Goal: Contribute content

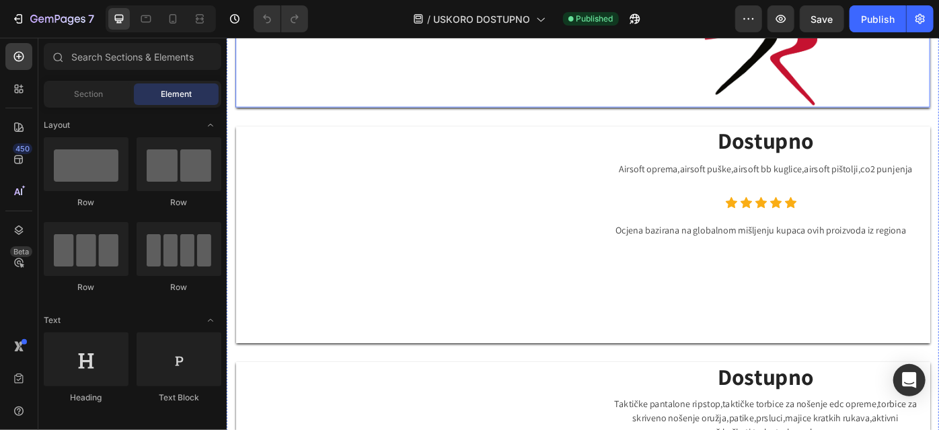
scroll to position [2445, 0]
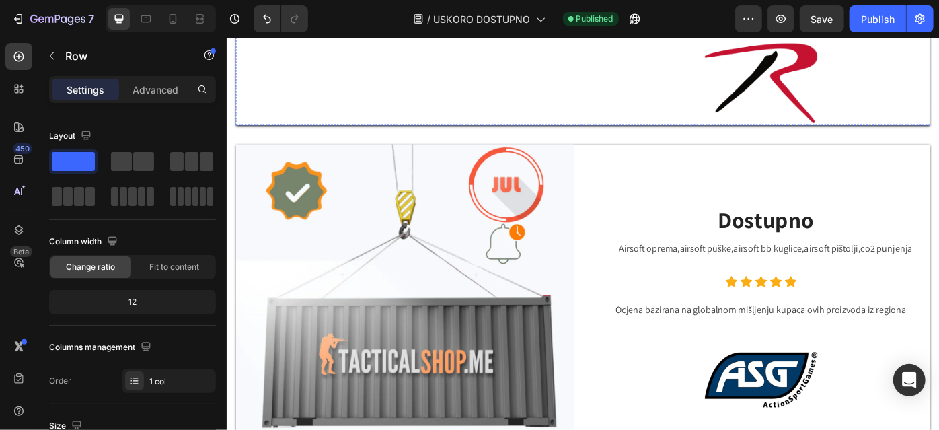
click at [475, 15] on img at bounding box center [427, 15] width 383 height 0
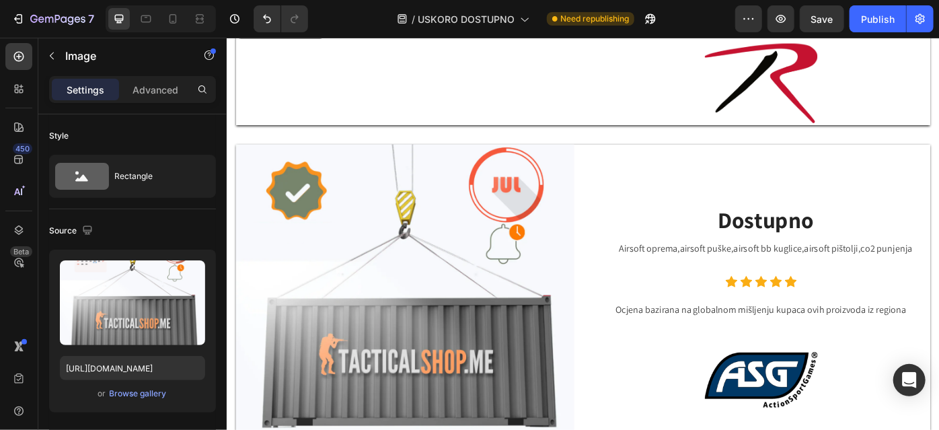
click at [466, 15] on img at bounding box center [427, 15] width 383 height 0
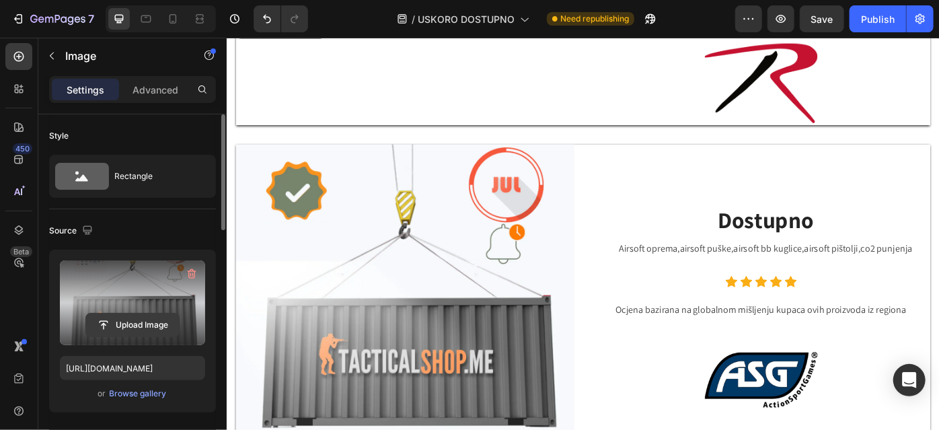
click at [100, 325] on input "file" at bounding box center [132, 324] width 93 height 23
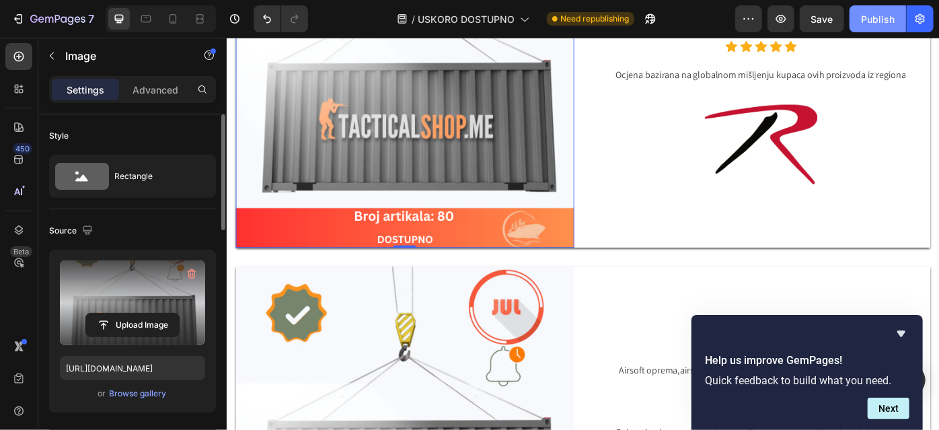
click at [861, 23] on button "Publish" at bounding box center [877, 18] width 56 height 27
click at [904, 328] on icon "Hide survey" at bounding box center [901, 333] width 16 height 16
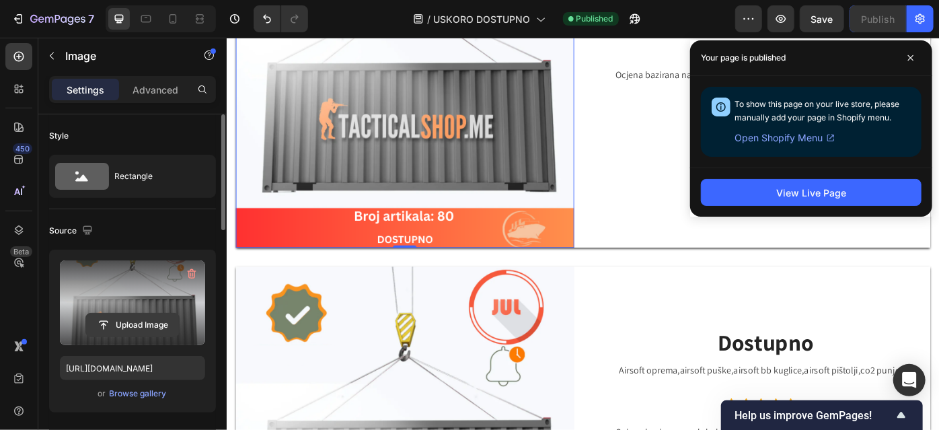
click at [157, 323] on input "file" at bounding box center [132, 324] width 93 height 23
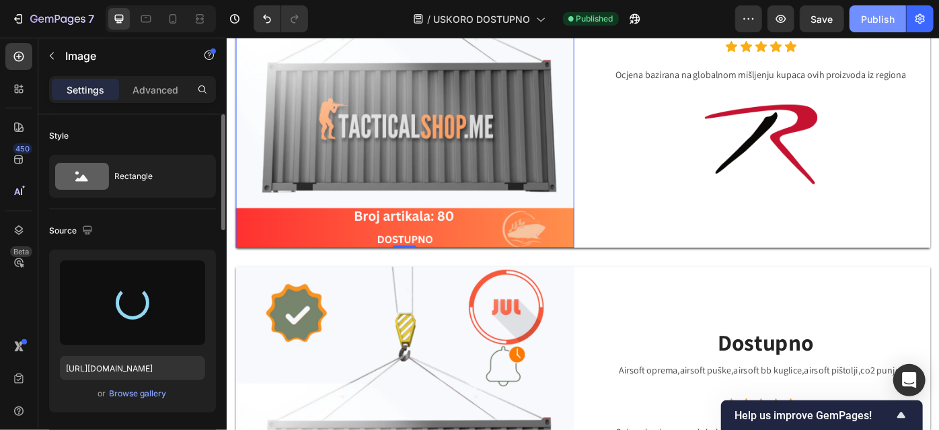
type input "[URL][DOMAIN_NAME]"
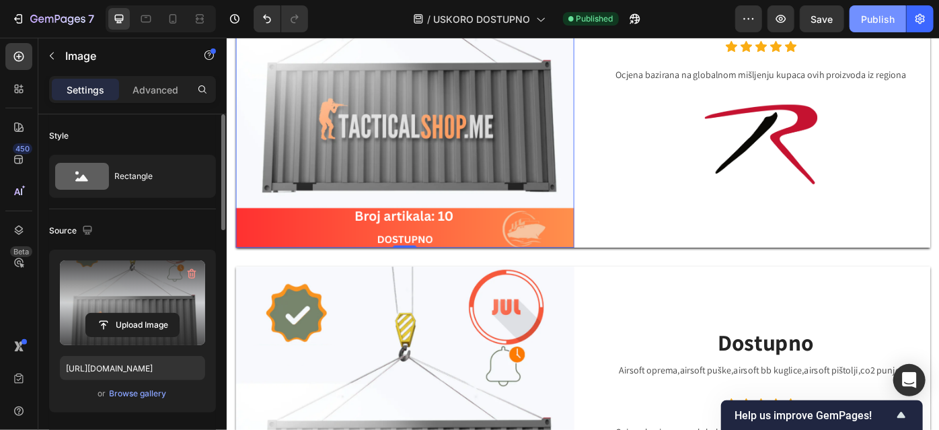
click at [885, 10] on button "Publish" at bounding box center [877, 18] width 56 height 27
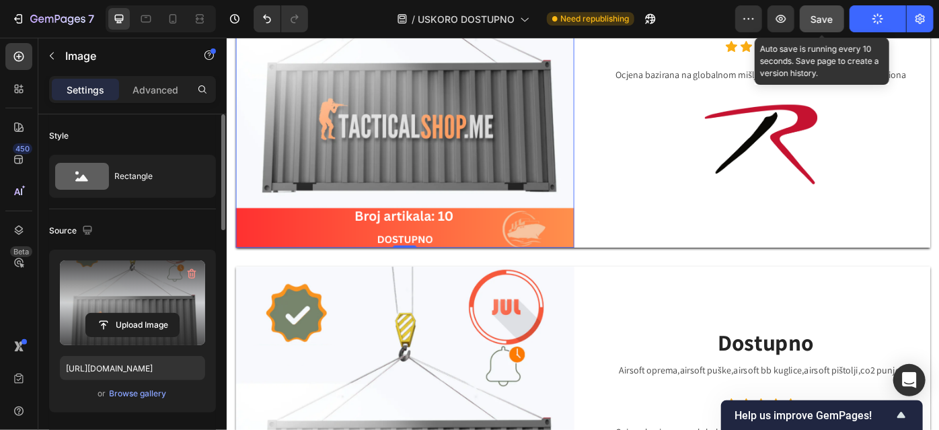
click at [826, 21] on span "Save" at bounding box center [822, 18] width 22 height 11
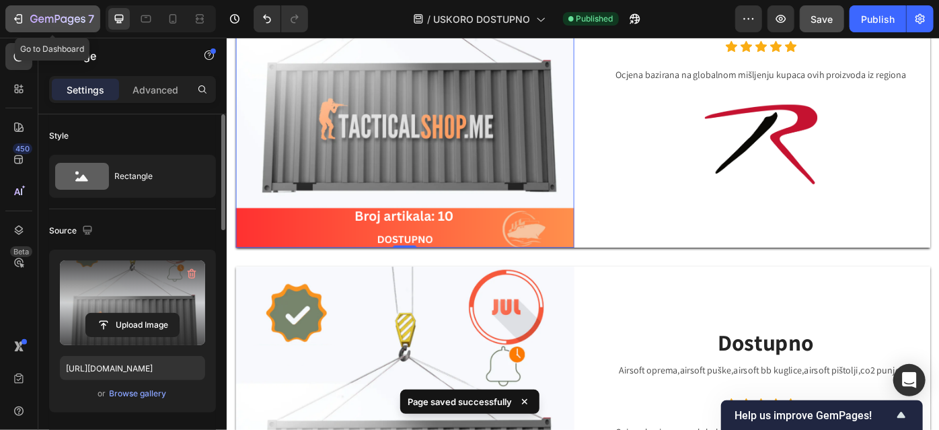
click at [7, 17] on button "7" at bounding box center [52, 18] width 95 height 27
